Goal: Information Seeking & Learning: Learn about a topic

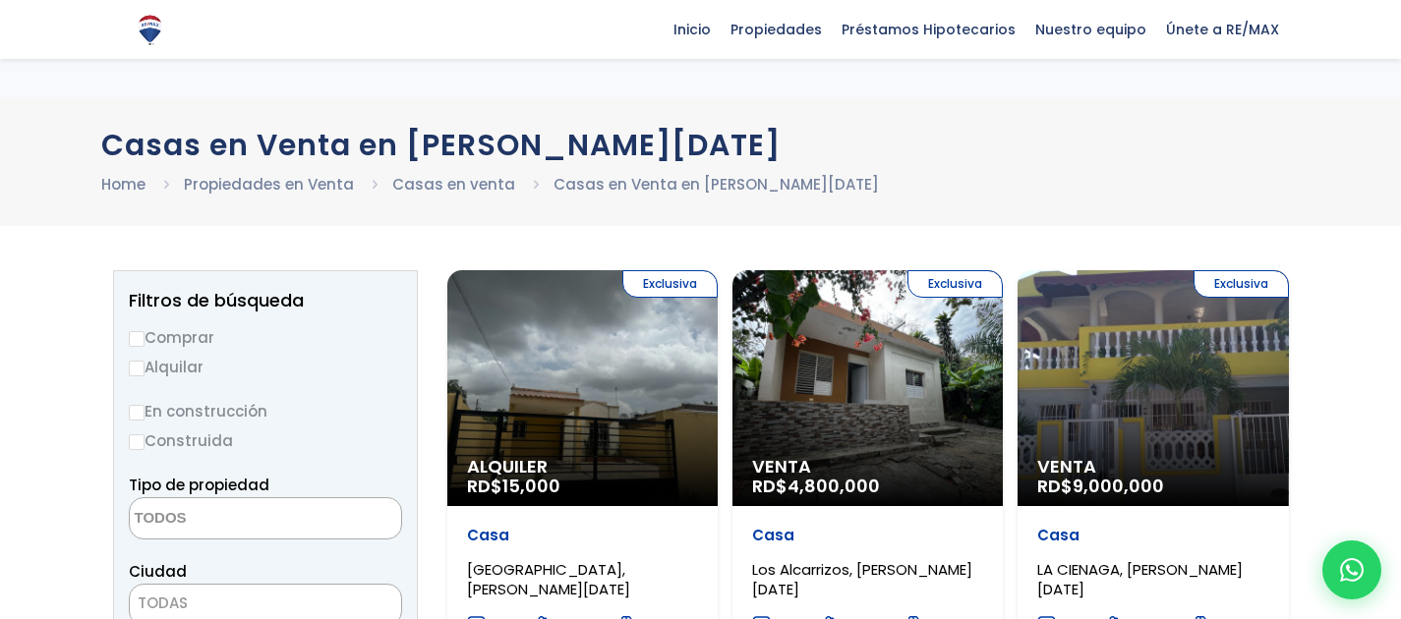
select select
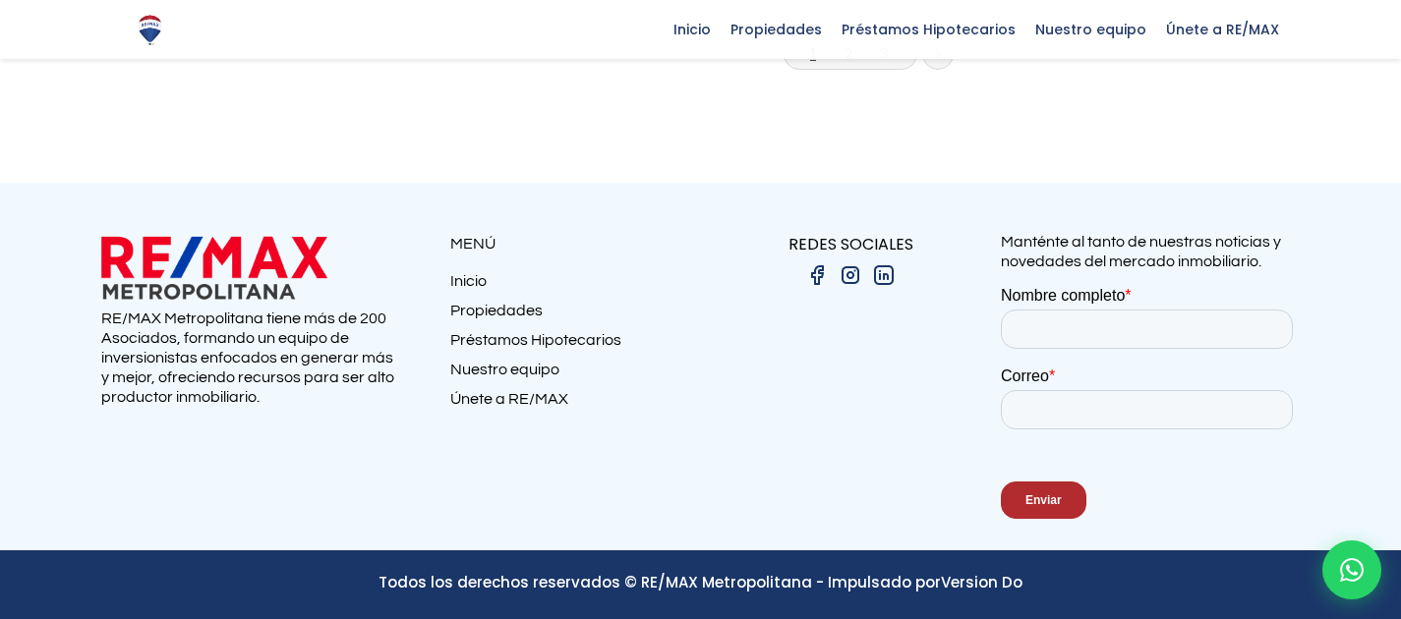
scroll to position [6893, 0]
click at [844, 64] on link "2" at bounding box center [848, 53] width 8 height 21
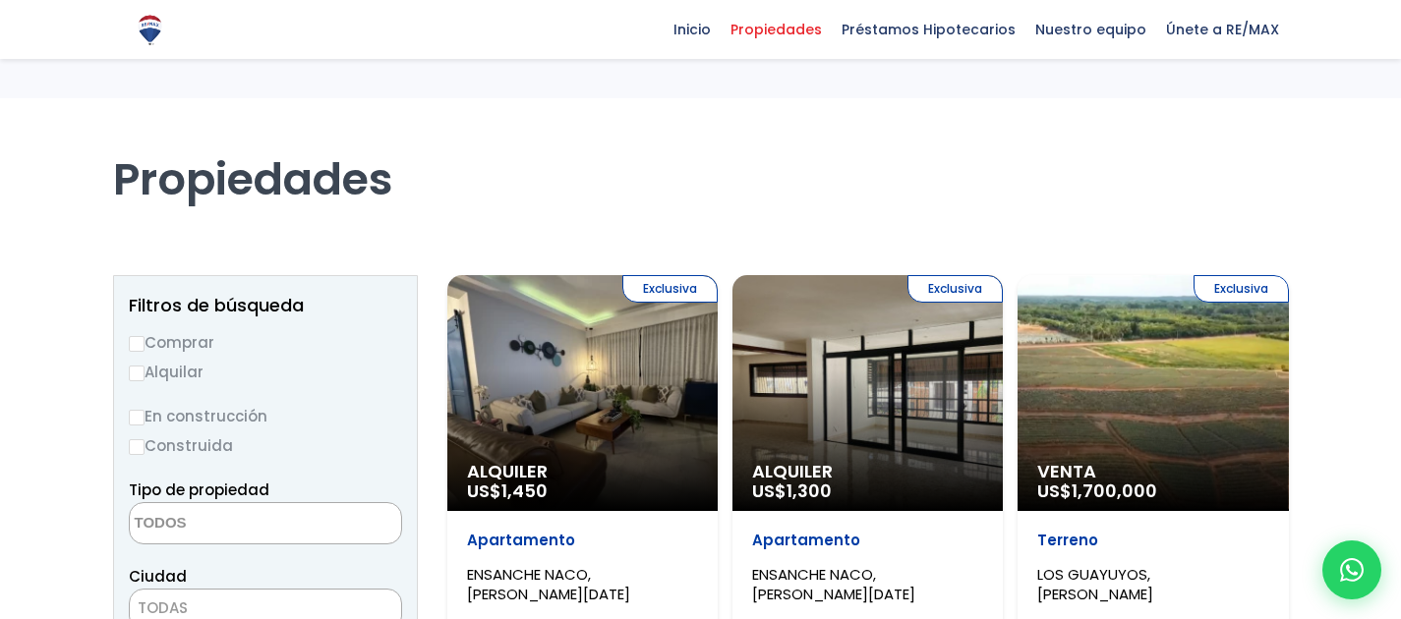
select select
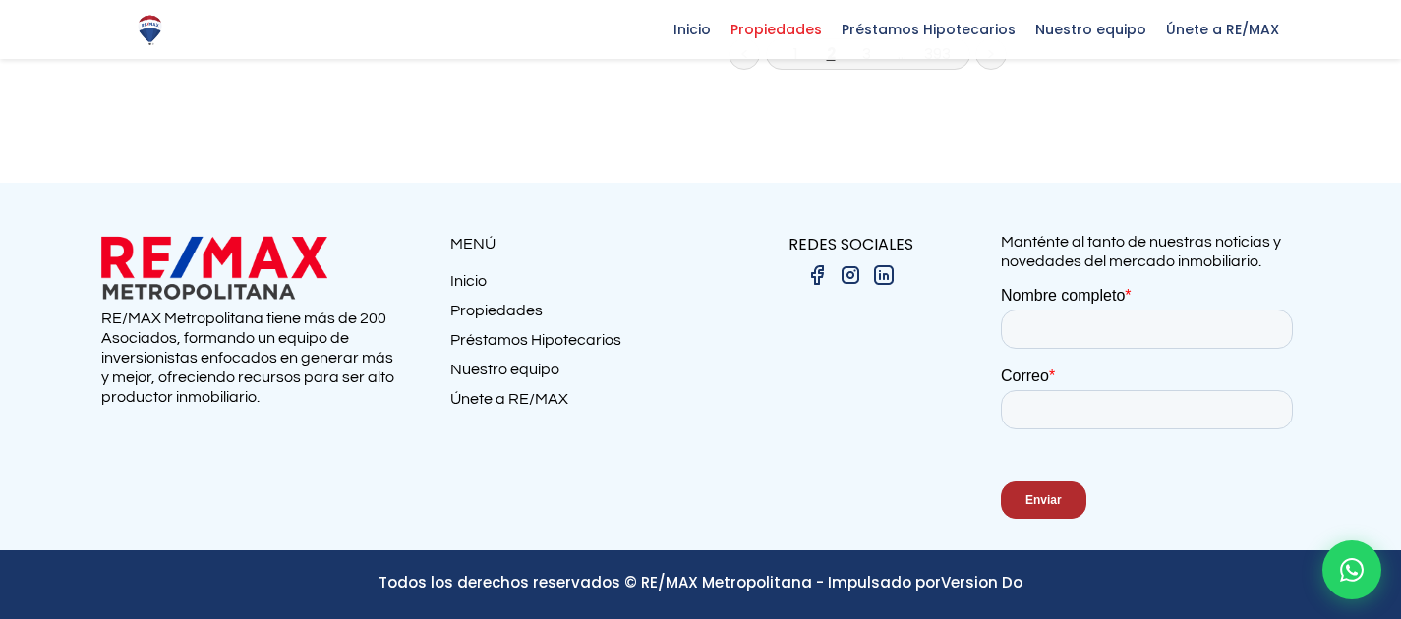
scroll to position [7230, 0]
